Goal: Transaction & Acquisition: Subscribe to service/newsletter

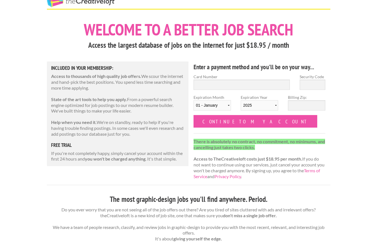
scroll to position [14, 0]
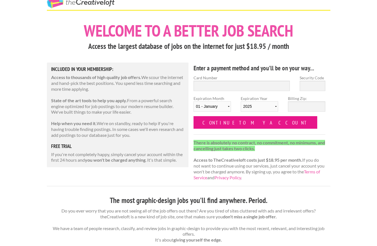
click at [205, 124] on input "Continue to my account" at bounding box center [255, 122] width 124 height 13
